Goal: Complete application form

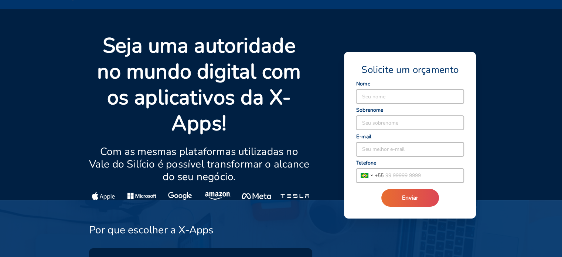
scroll to position [37, 0]
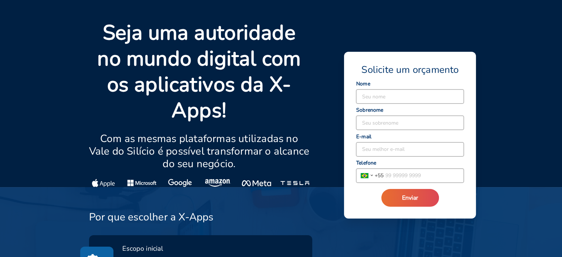
click at [402, 94] on input at bounding box center [410, 96] width 108 height 14
type input "[PERSON_NAME]"
type input "[EMAIL_ADDRESS][DOMAIN_NAME]"
type input "[PHONE_NUMBER]"
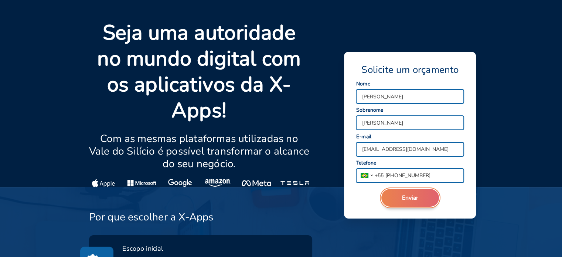
click at [422, 199] on button "Enviar" at bounding box center [411, 198] width 58 height 18
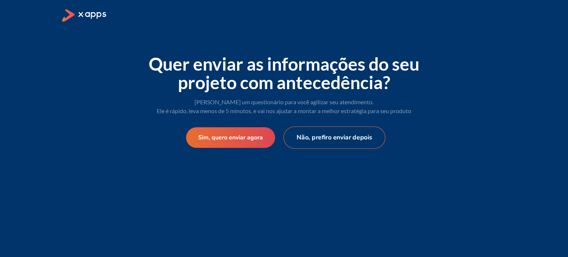
click at [334, 142] on button "Não, prefiro enviar depois" at bounding box center [335, 137] width 102 height 22
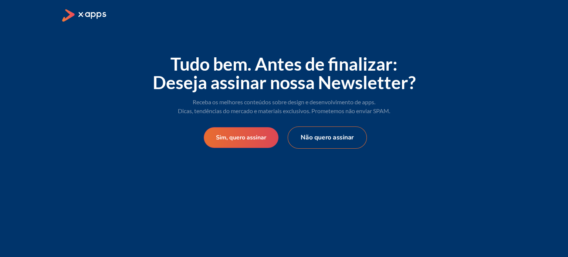
click at [309, 140] on button "Não quero assinar" at bounding box center [327, 137] width 79 height 22
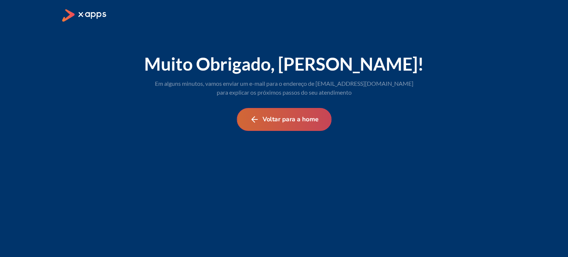
click at [289, 122] on button "Voltar para a home" at bounding box center [284, 119] width 95 height 23
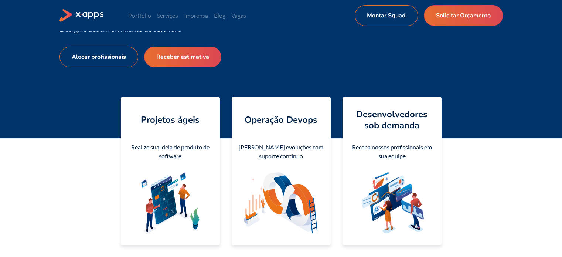
scroll to position [74, 0]
